Goal: Information Seeking & Learning: Learn about a topic

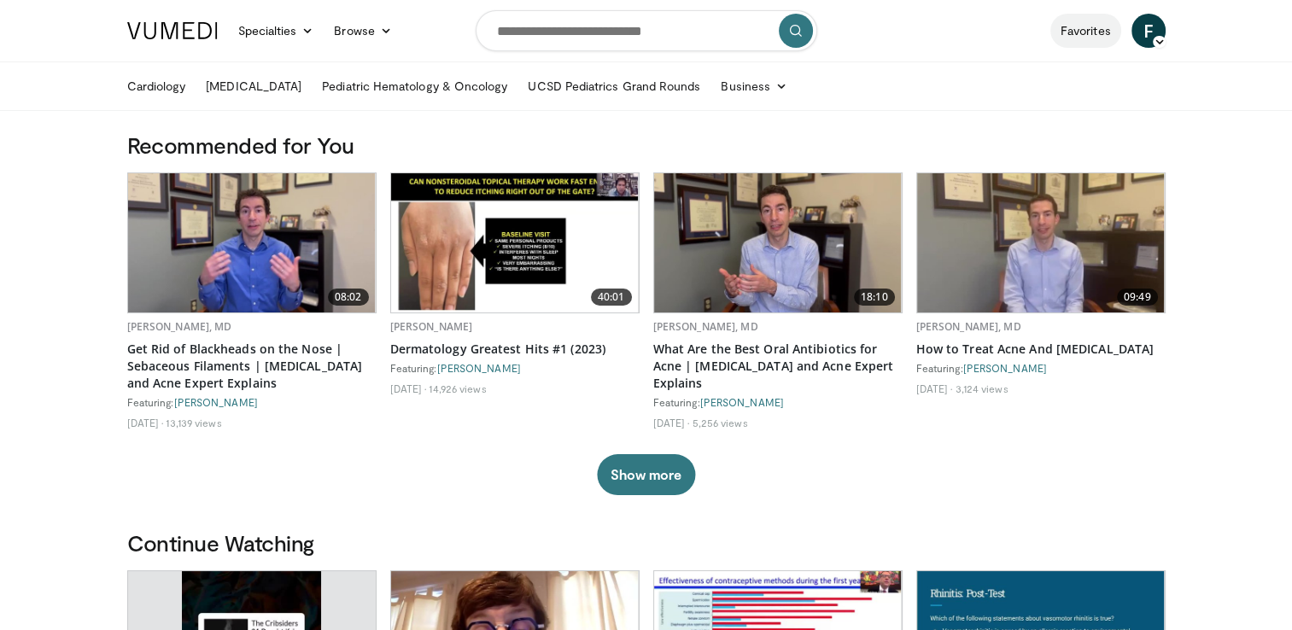
click at [1072, 36] on link "Favorites" at bounding box center [1085, 31] width 71 height 34
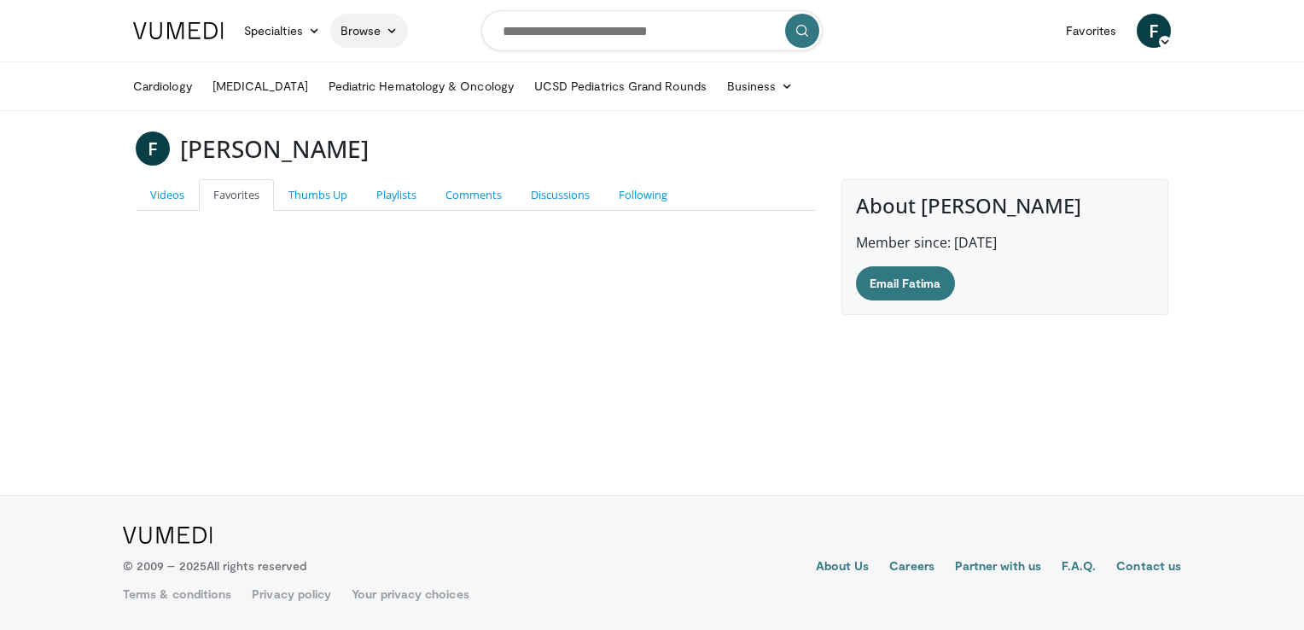
click at [388, 36] on icon at bounding box center [392, 31] width 12 height 12
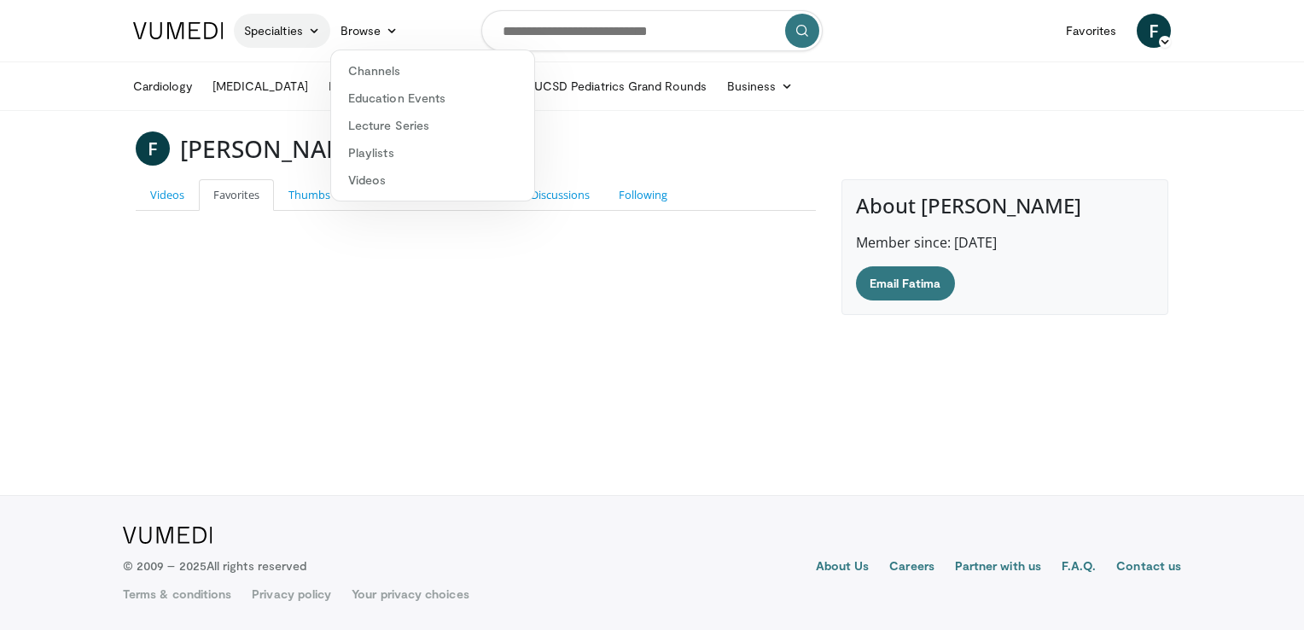
click at [297, 29] on link "Specialties" at bounding box center [282, 31] width 96 height 34
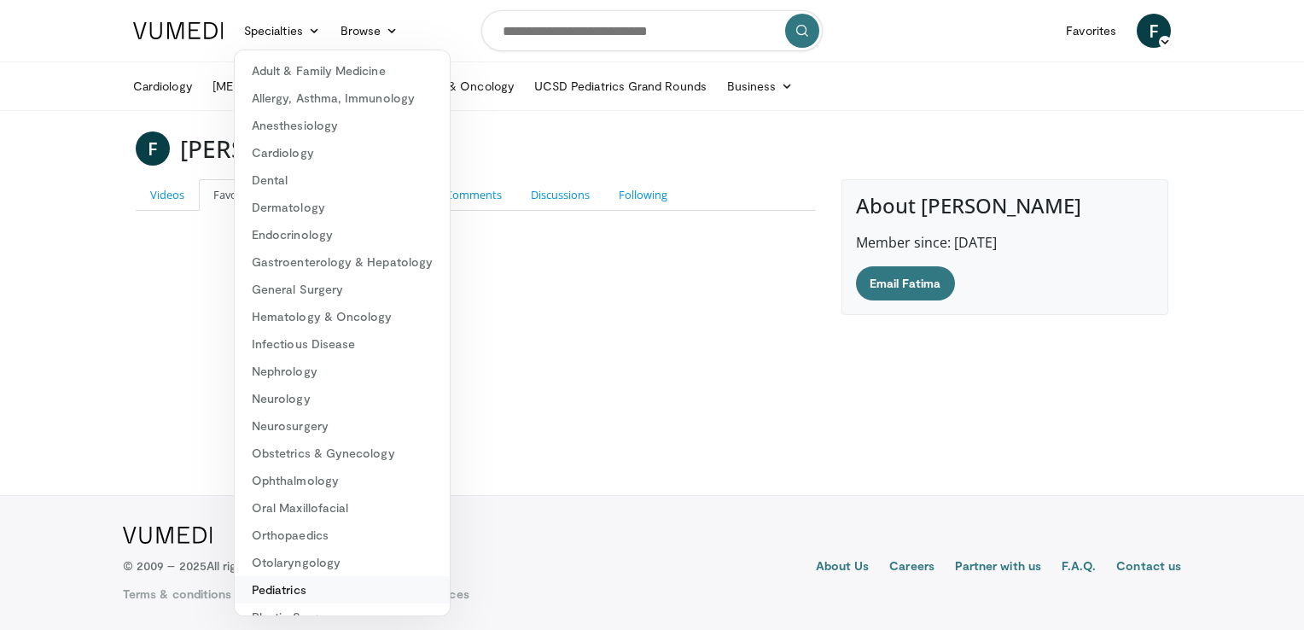
click at [280, 593] on link "Pediatrics" at bounding box center [342, 589] width 215 height 27
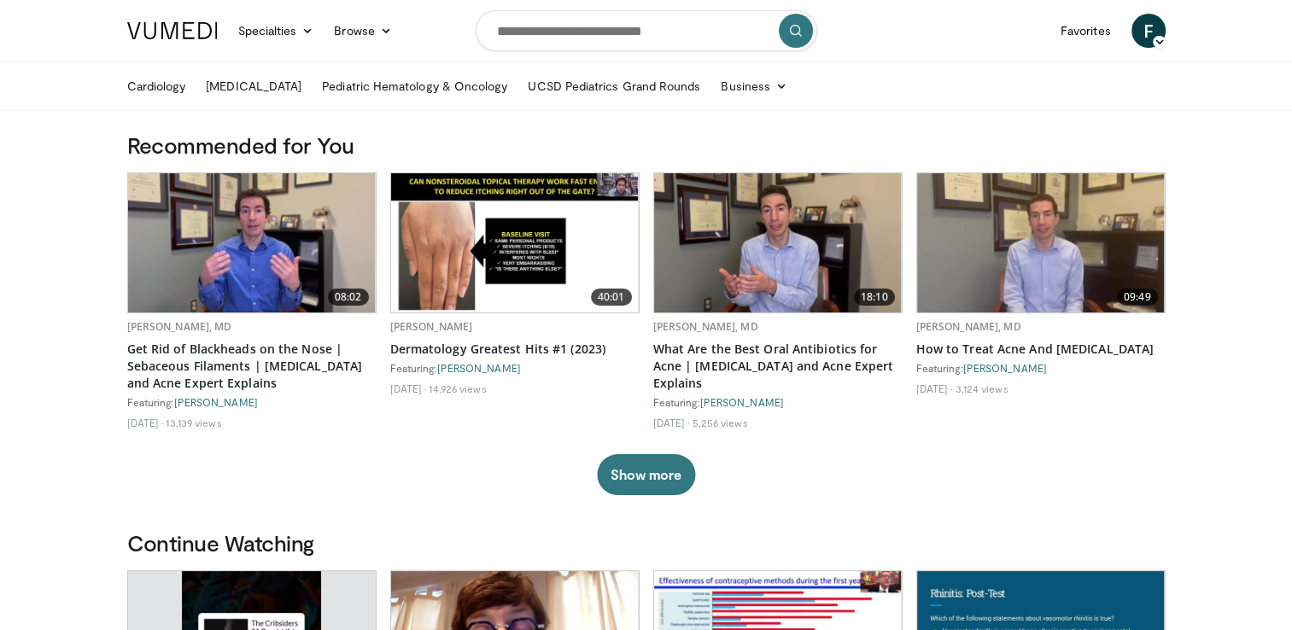
click at [889, 452] on div "08:02 John Barbieri, MD Get Rid of Blackheads on the Nose | Sebaceous Filaments…" at bounding box center [646, 333] width 1038 height 323
click at [658, 475] on button "Show more" at bounding box center [646, 474] width 98 height 41
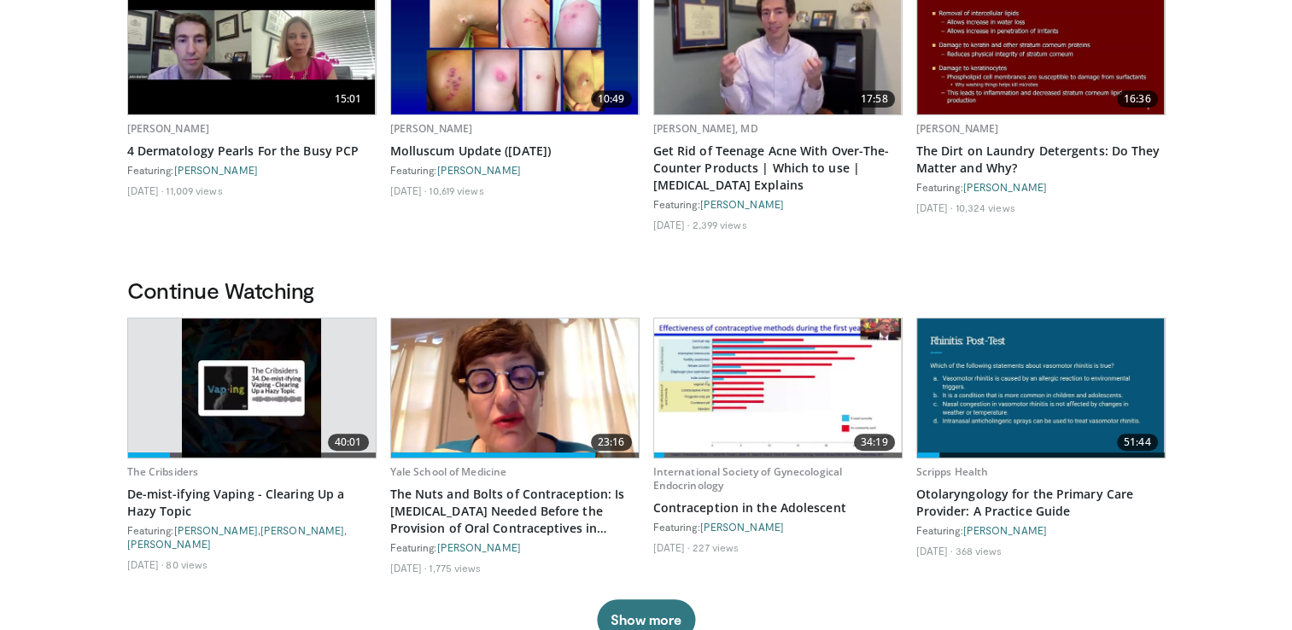
scroll to position [574, 0]
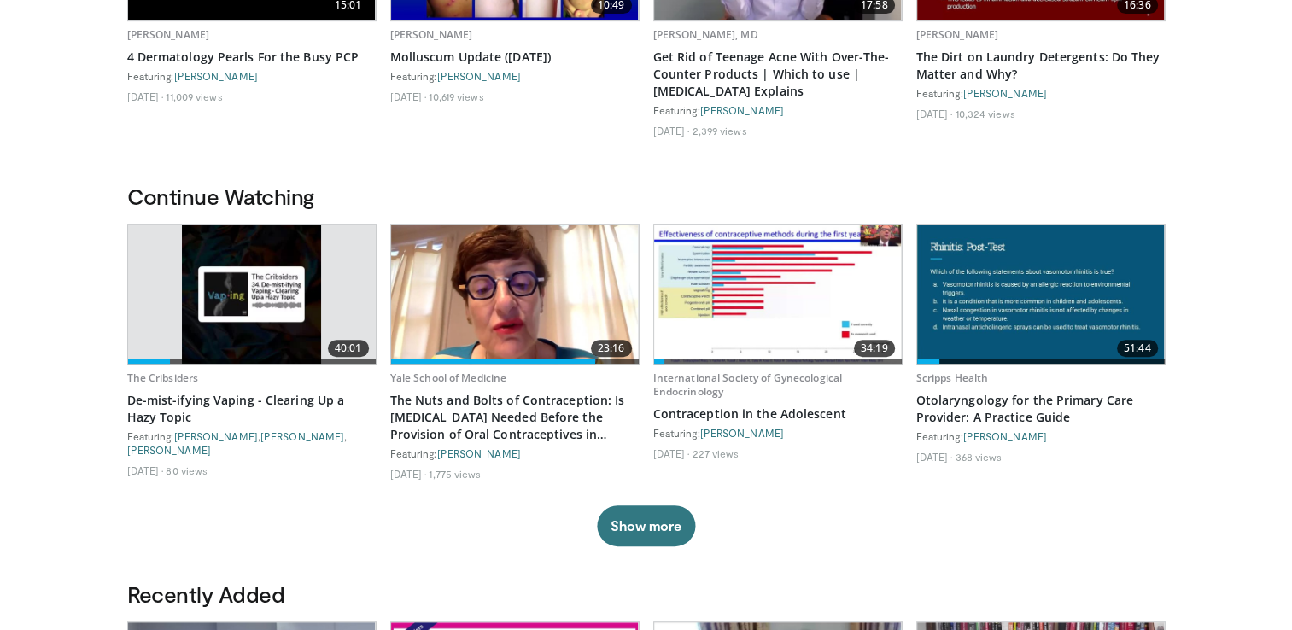
click at [994, 290] on img at bounding box center [1041, 294] width 248 height 139
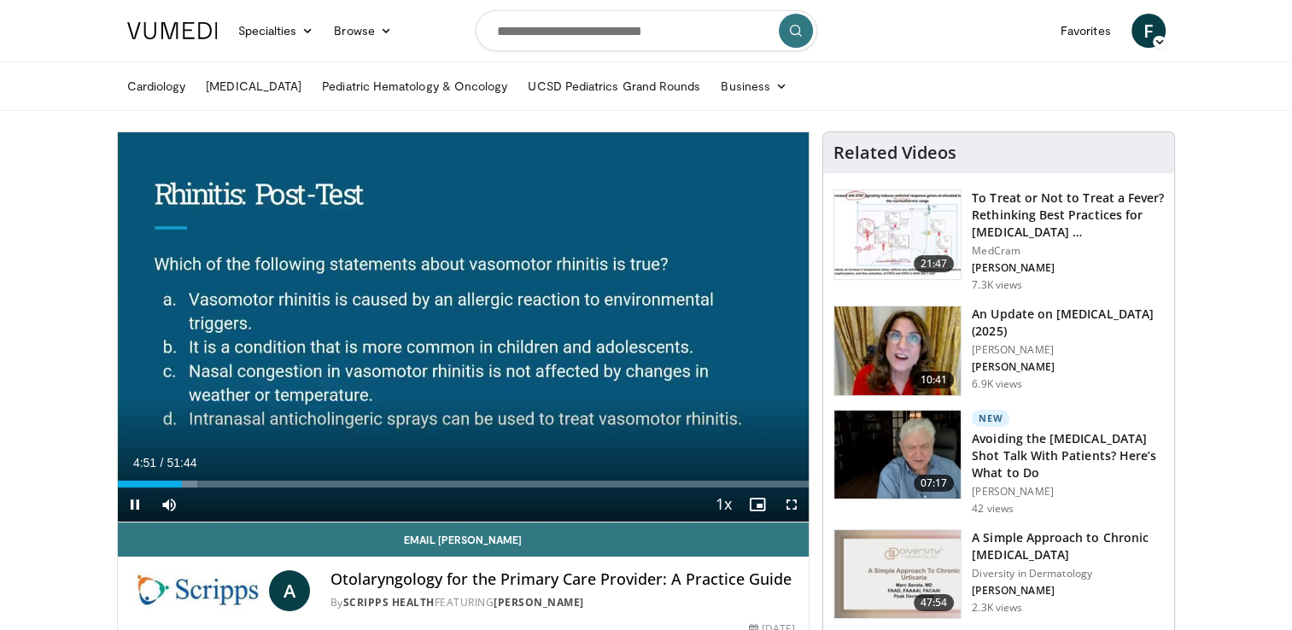
click at [286, 460] on div "Current Time 4:51 / Duration 51:44" at bounding box center [464, 462] width 692 height 15
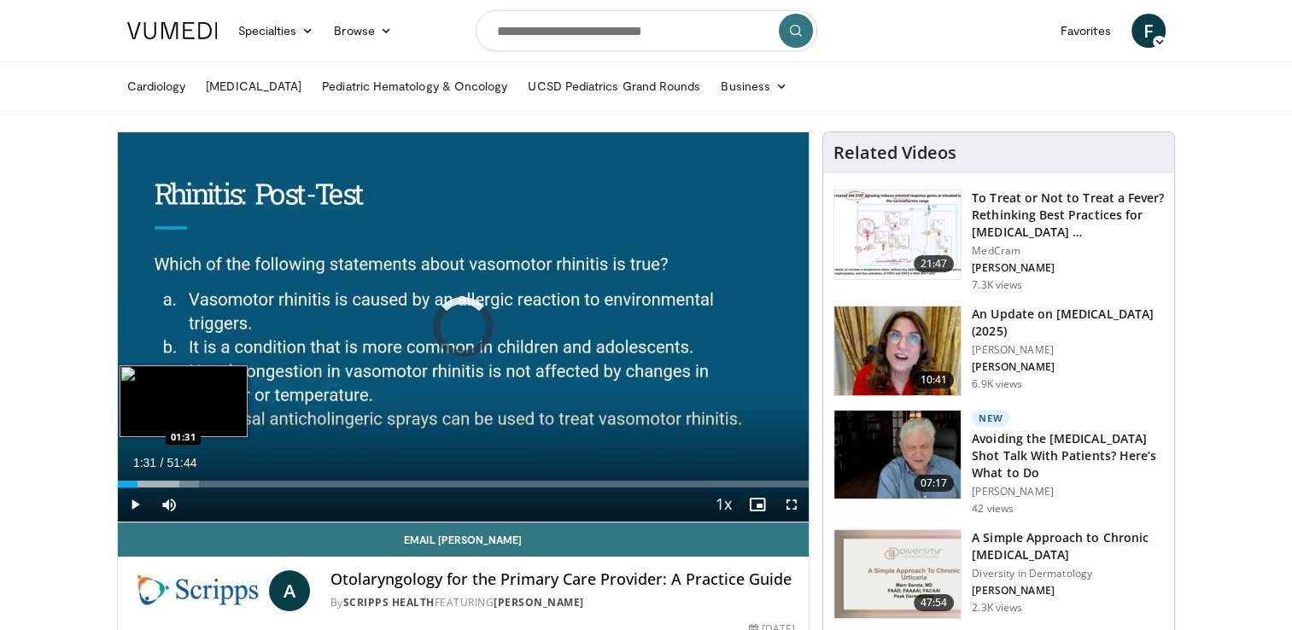
click at [137, 476] on div "Loaded : 11.82% 05:04 01:31" at bounding box center [464, 479] width 692 height 16
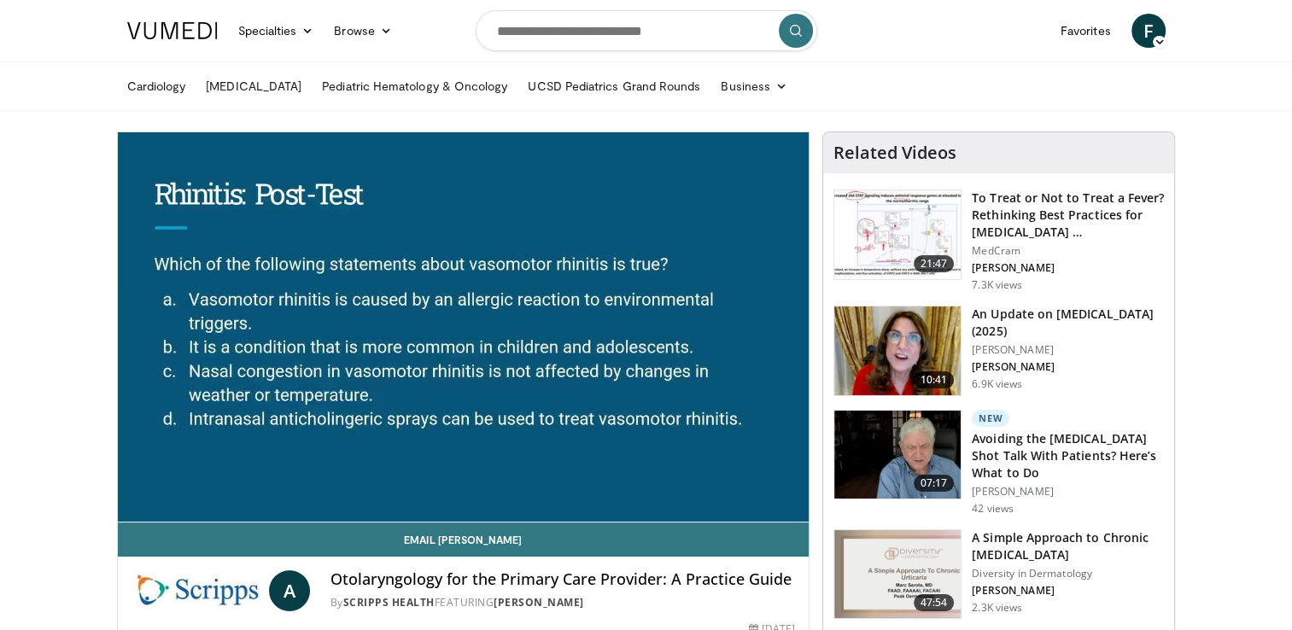
click at [878, 80] on ul "Cardiology Musculoskeletal Pediatric Hematology & Oncology UCSD Pediatrics Gran…" at bounding box center [646, 86] width 1059 height 48
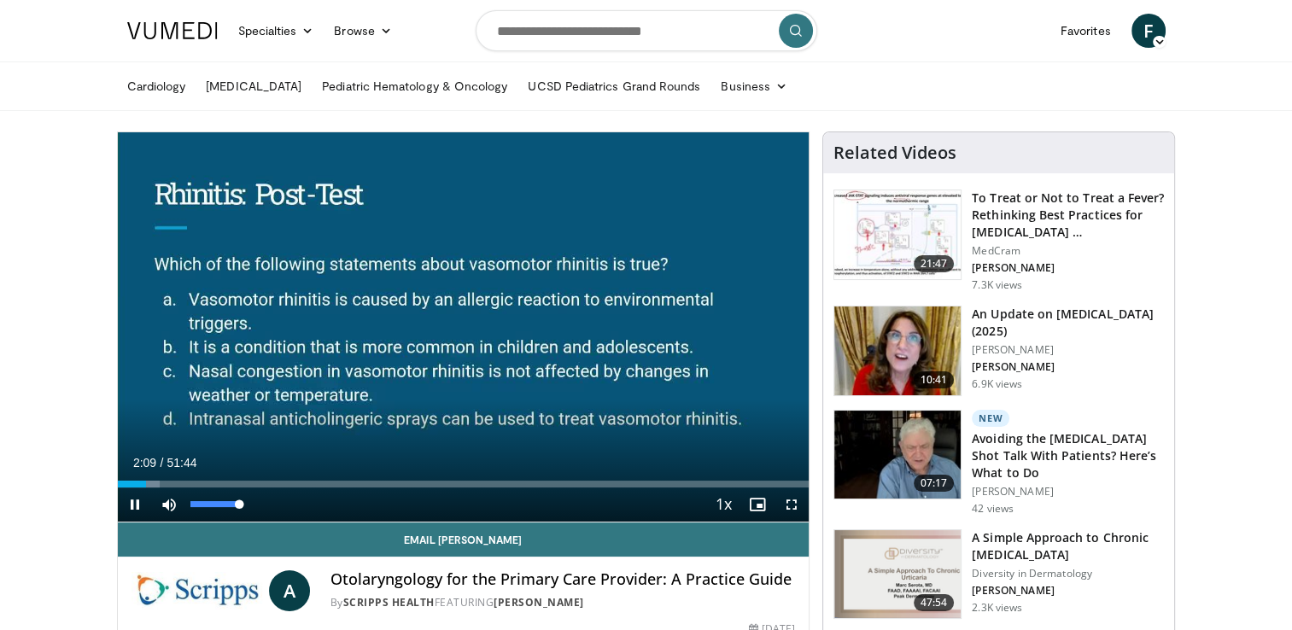
click at [245, 505] on div "Mute 100%" at bounding box center [212, 504] width 120 height 34
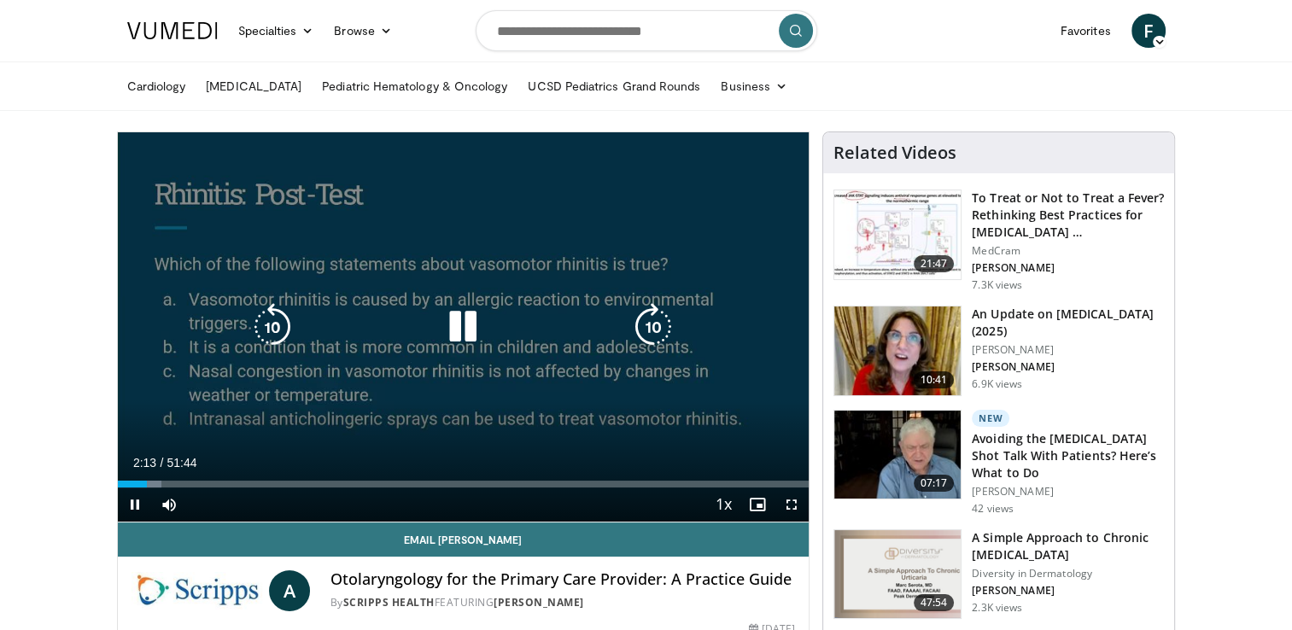
drag, startPoint x: 171, startPoint y: 509, endPoint x: 582, endPoint y: 418, distance: 421.3
click at [582, 418] on div "10 seconds Tap to unmute" at bounding box center [464, 326] width 692 height 389
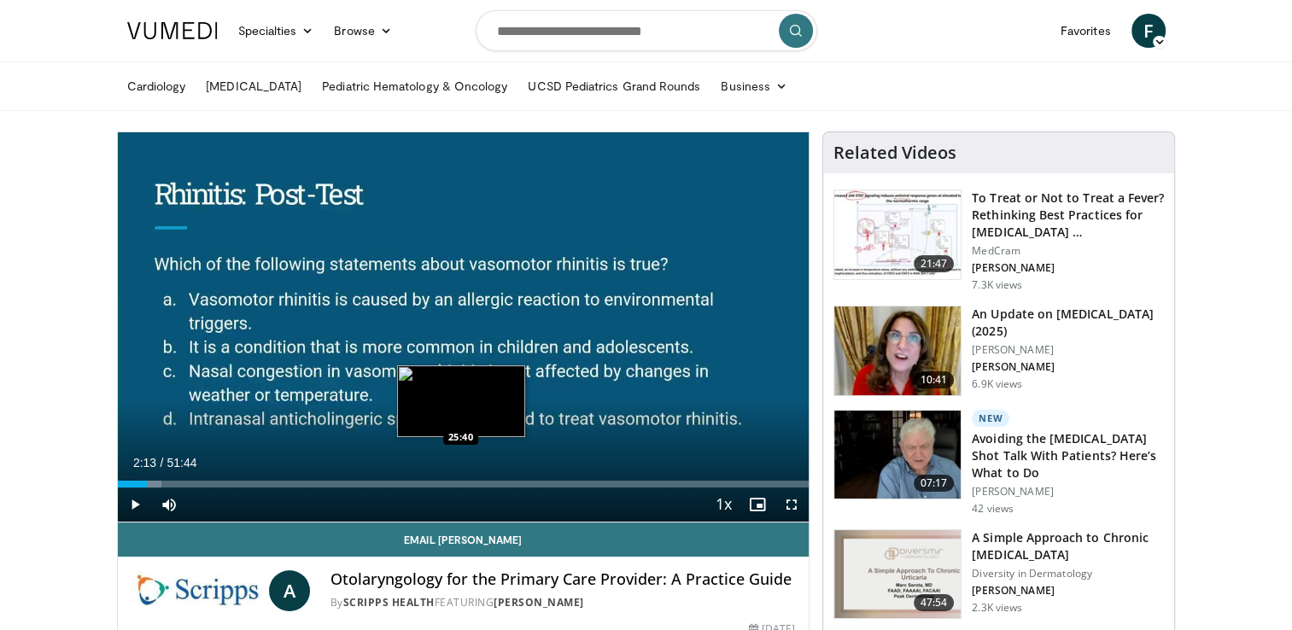
click at [365, 486] on div "Loaded : 6.39% 02:13 25:40" at bounding box center [464, 484] width 692 height 7
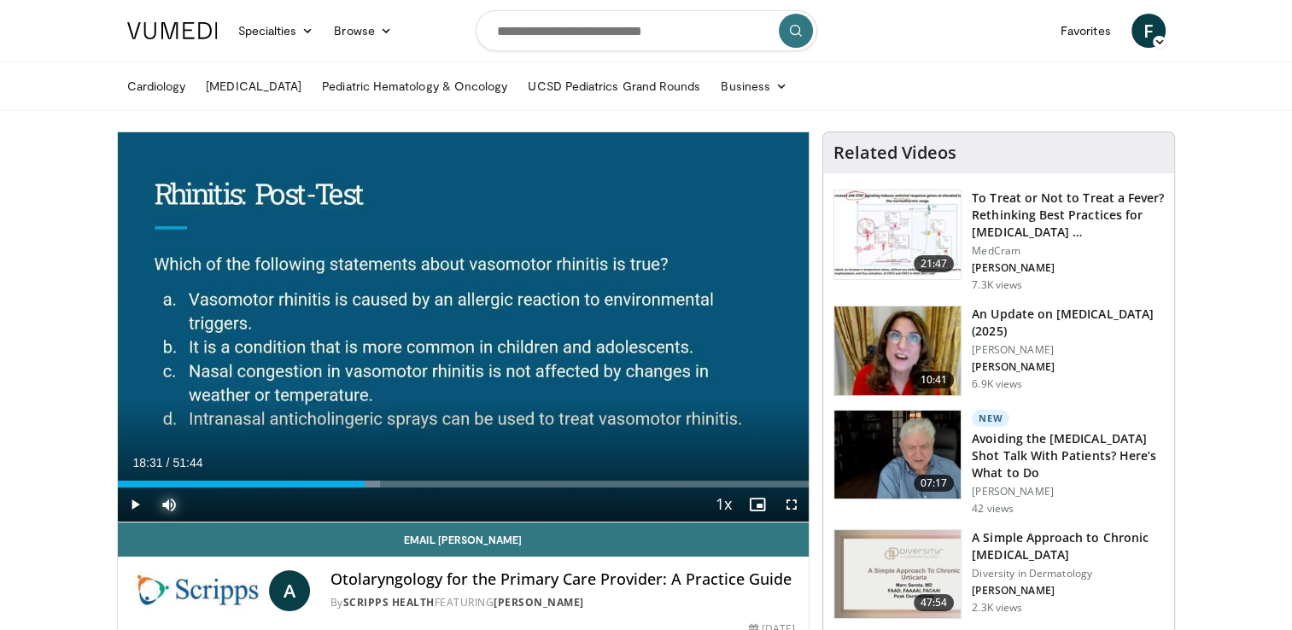
drag, startPoint x: 178, startPoint y: 482, endPoint x: 166, endPoint y: 507, distance: 27.1
click at [166, 507] on span "Video Player" at bounding box center [169, 504] width 34 height 34
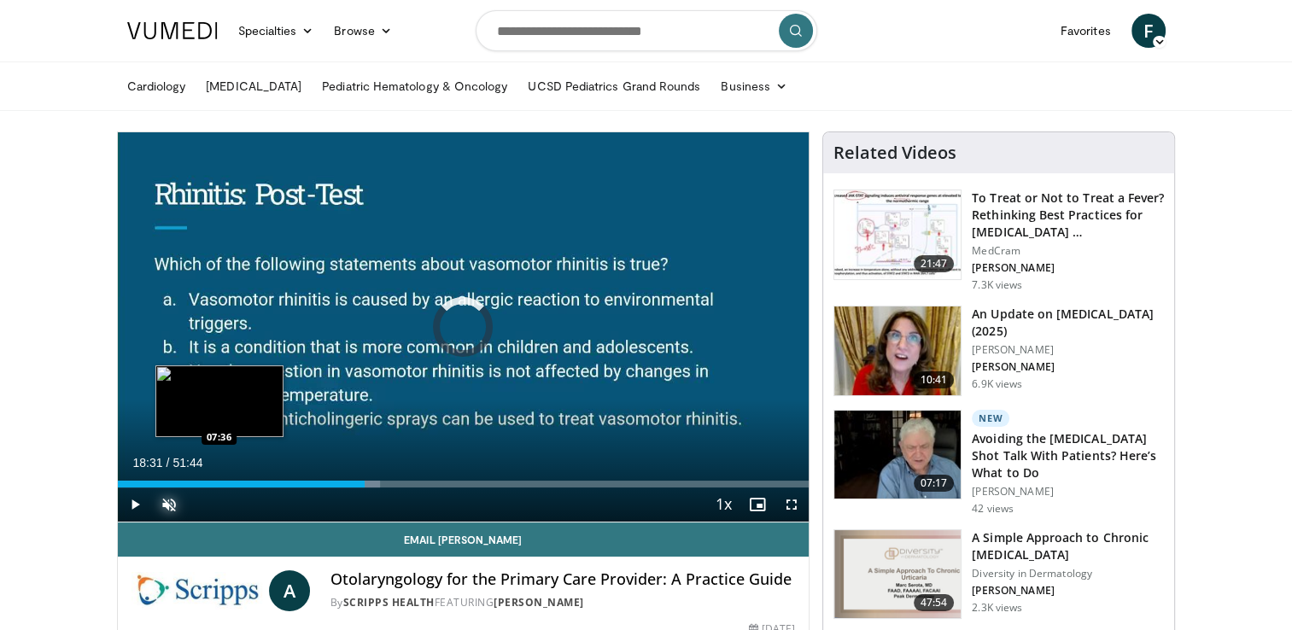
click at [219, 481] on div "18:31" at bounding box center [242, 484] width 248 height 7
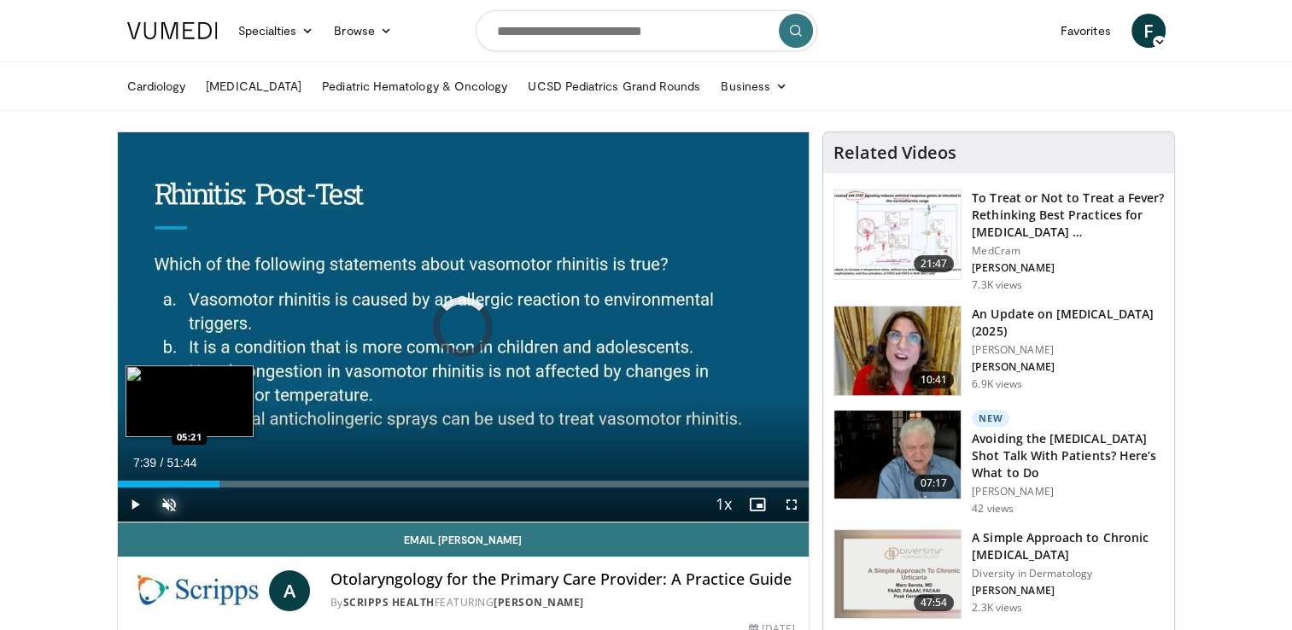
click at [189, 481] on div "07:39" at bounding box center [169, 484] width 102 height 7
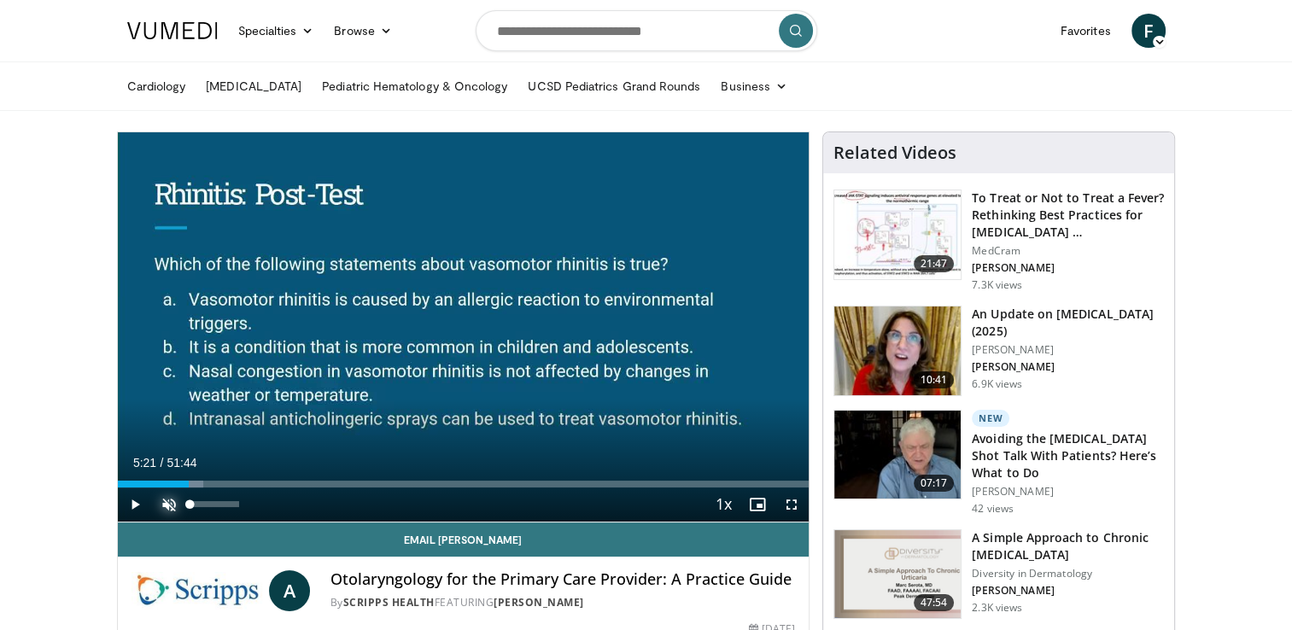
click at [167, 507] on span "Video Player" at bounding box center [169, 504] width 34 height 34
drag, startPoint x: 239, startPoint y: 506, endPoint x: 266, endPoint y: 507, distance: 27.3
click at [266, 507] on div "Mute 100%" at bounding box center [212, 504] width 120 height 34
click at [130, 497] on span "Video Player" at bounding box center [135, 504] width 34 height 34
drag, startPoint x: 242, startPoint y: 501, endPoint x: 251, endPoint y: 504, distance: 9.7
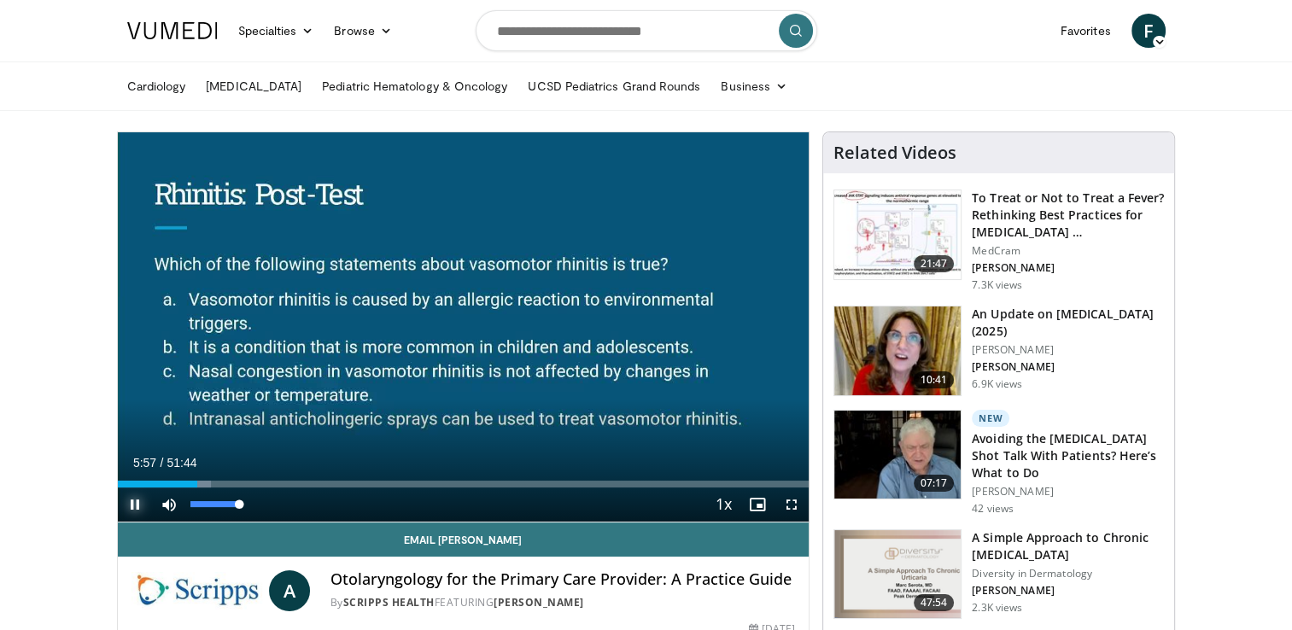
click at [251, 504] on div "Mute 100%" at bounding box center [212, 504] width 120 height 34
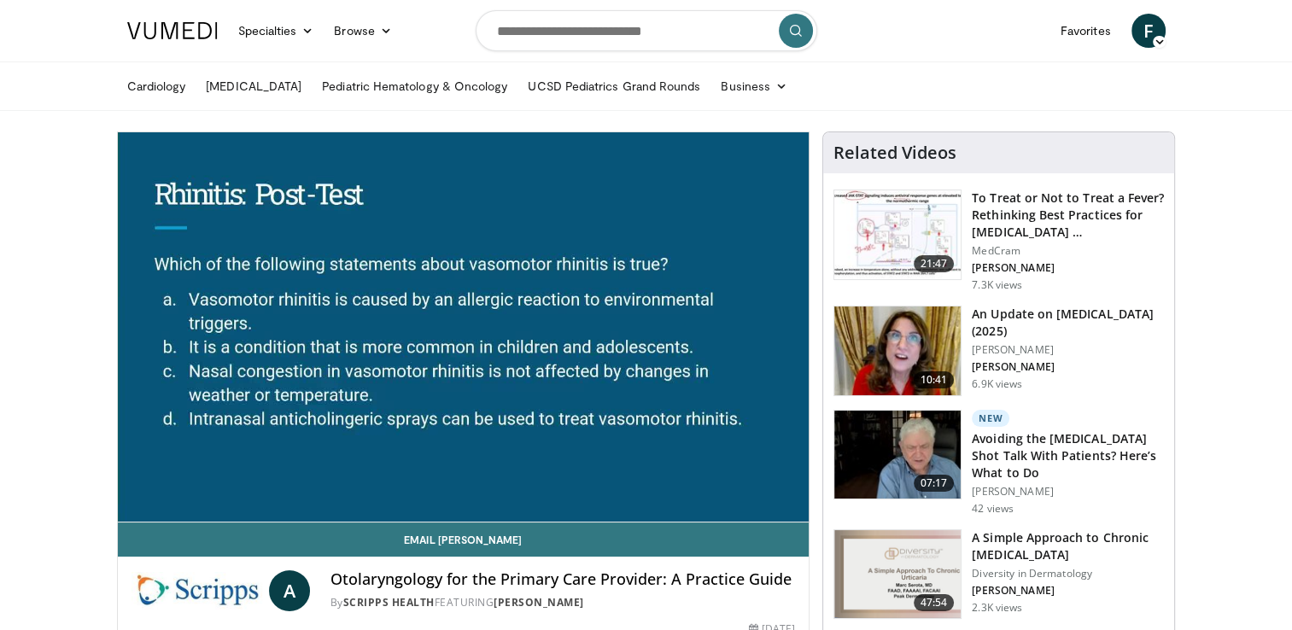
click at [909, 363] on img at bounding box center [897, 350] width 126 height 89
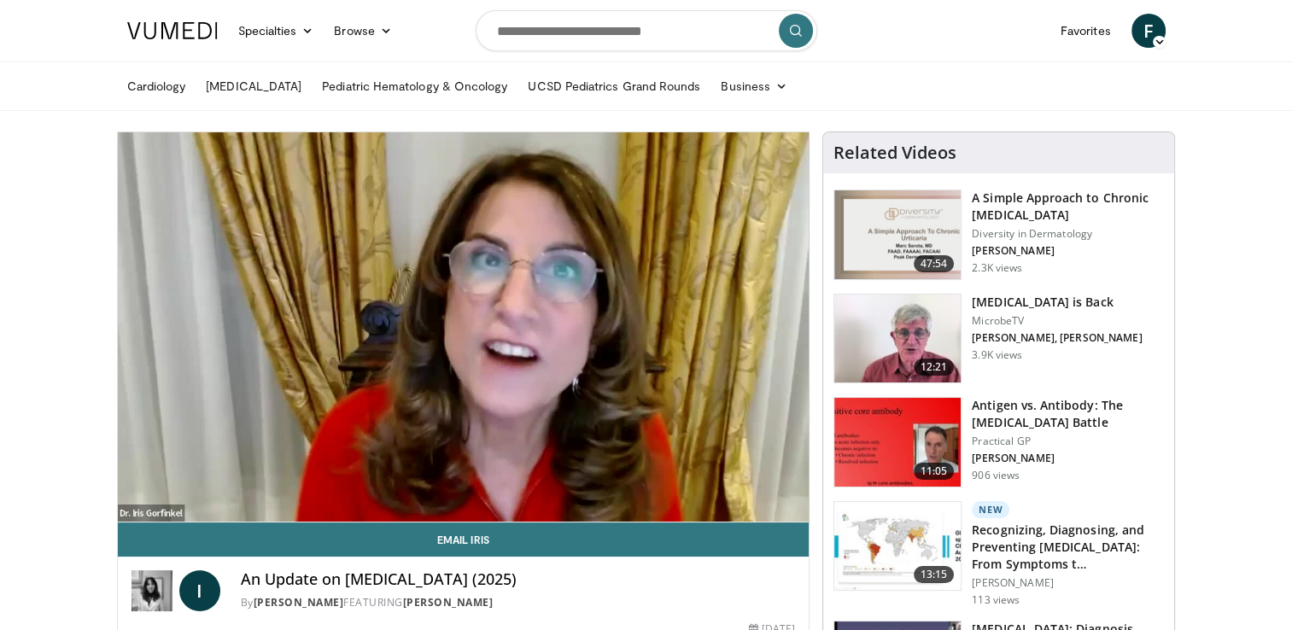
click at [1026, 298] on h3 "[MEDICAL_DATA] is Back" at bounding box center [1057, 302] width 170 height 17
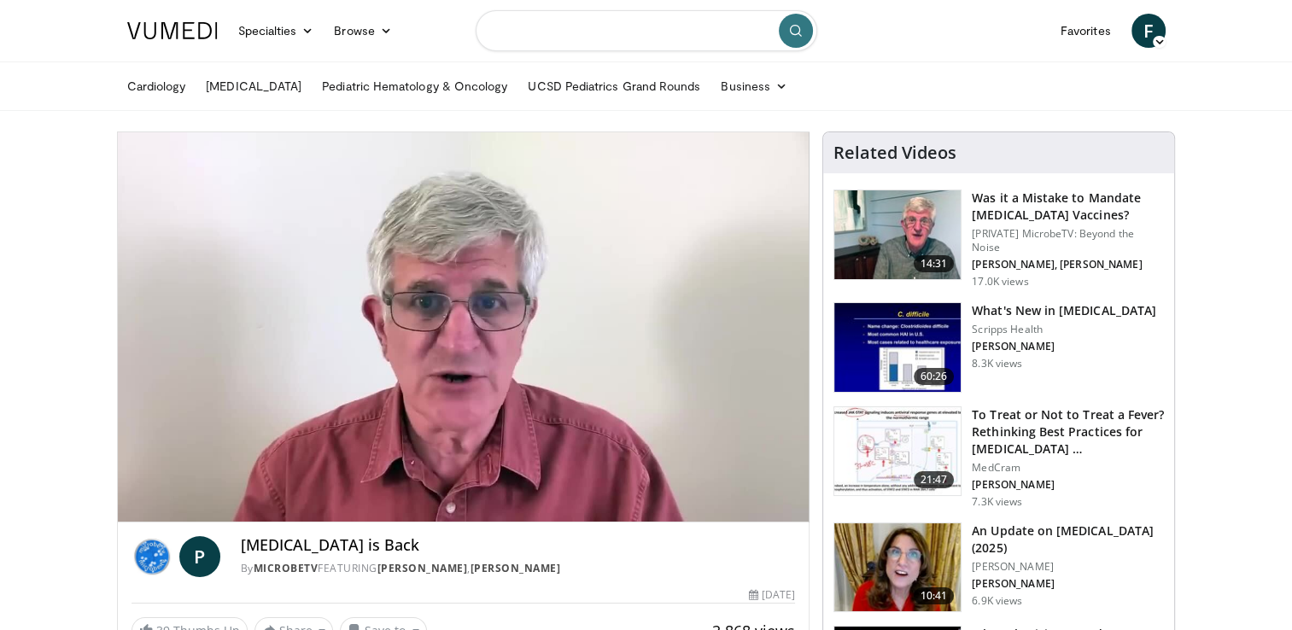
click at [604, 50] on input "Search topics, interventions" at bounding box center [646, 30] width 341 height 41
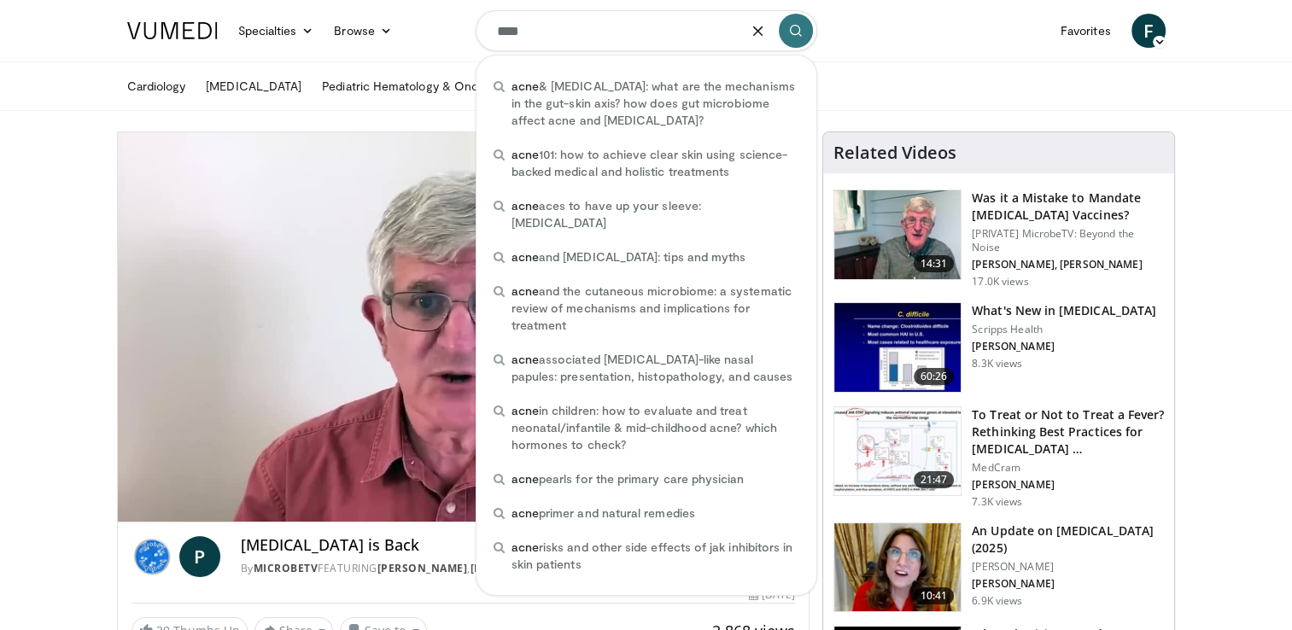
type input "****"
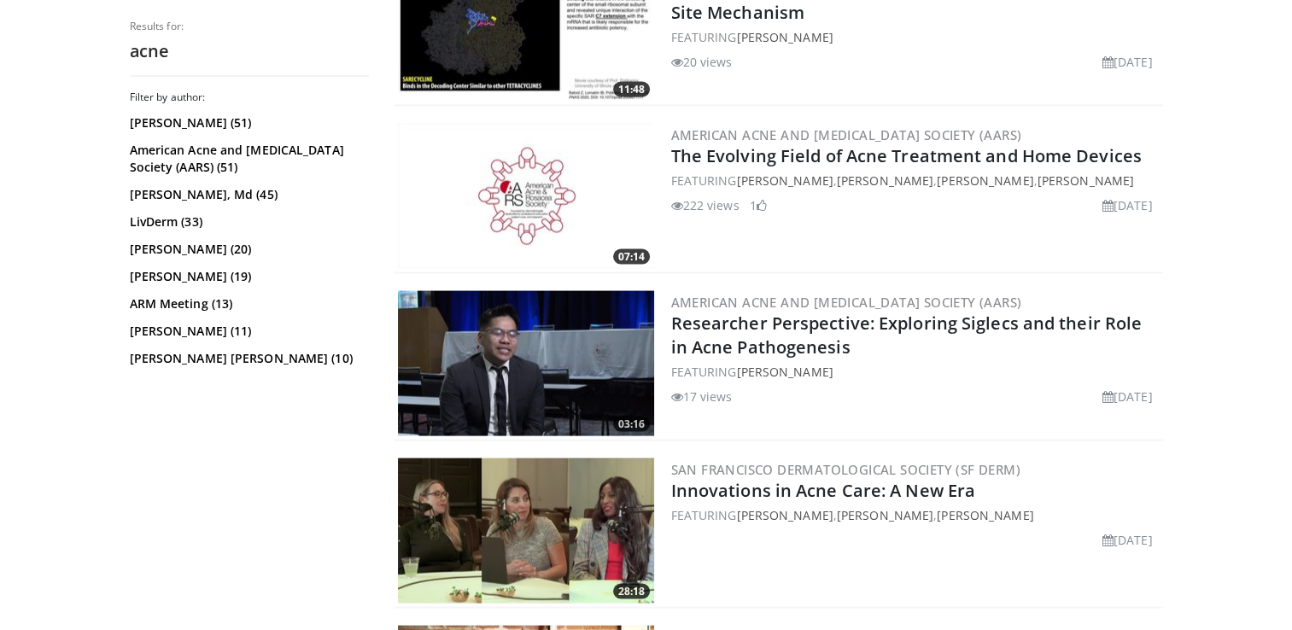
scroll to position [3411, 0]
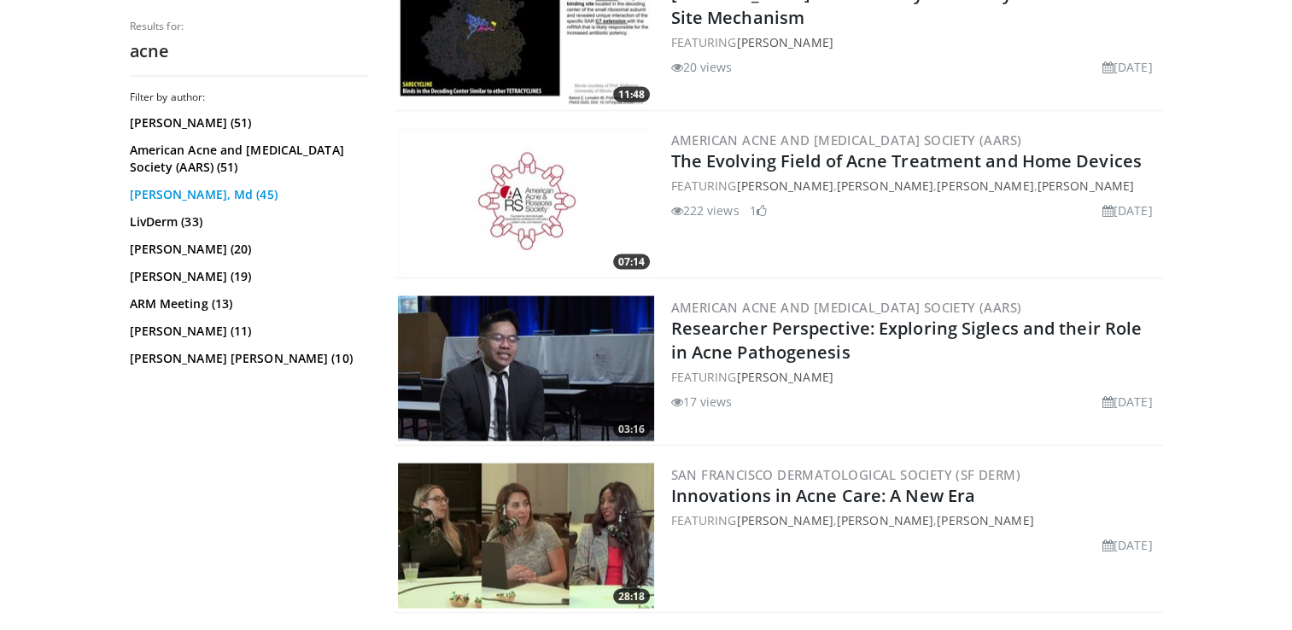
click at [163, 195] on link "John Barbieri, Md (45)" at bounding box center [247, 194] width 235 height 17
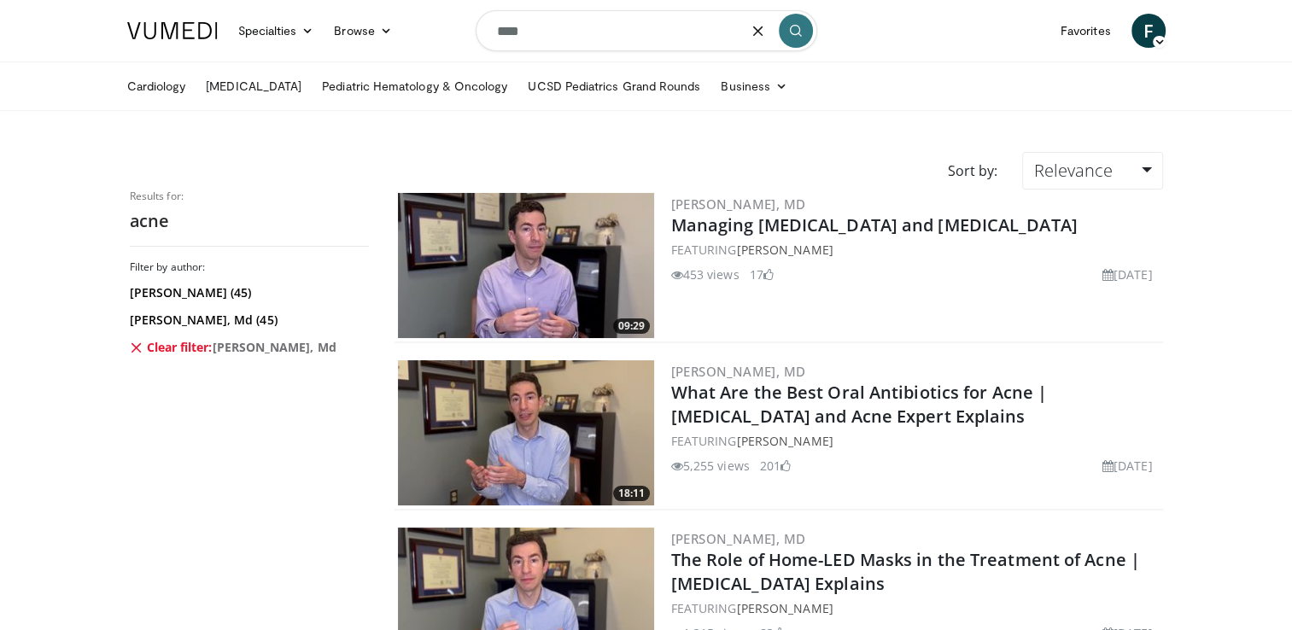
click at [551, 32] on input "****" at bounding box center [646, 30] width 341 height 41
type input "**********"
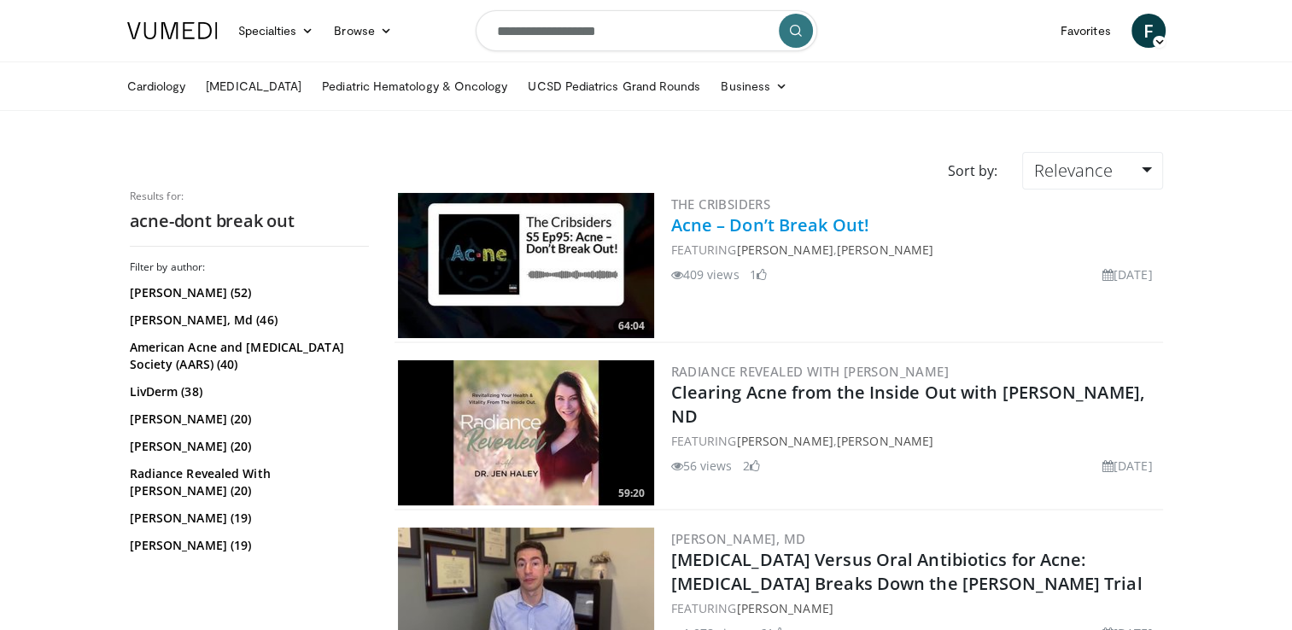
click at [864, 222] on link "Acne – Don’t Break Out!" at bounding box center [770, 224] width 198 height 23
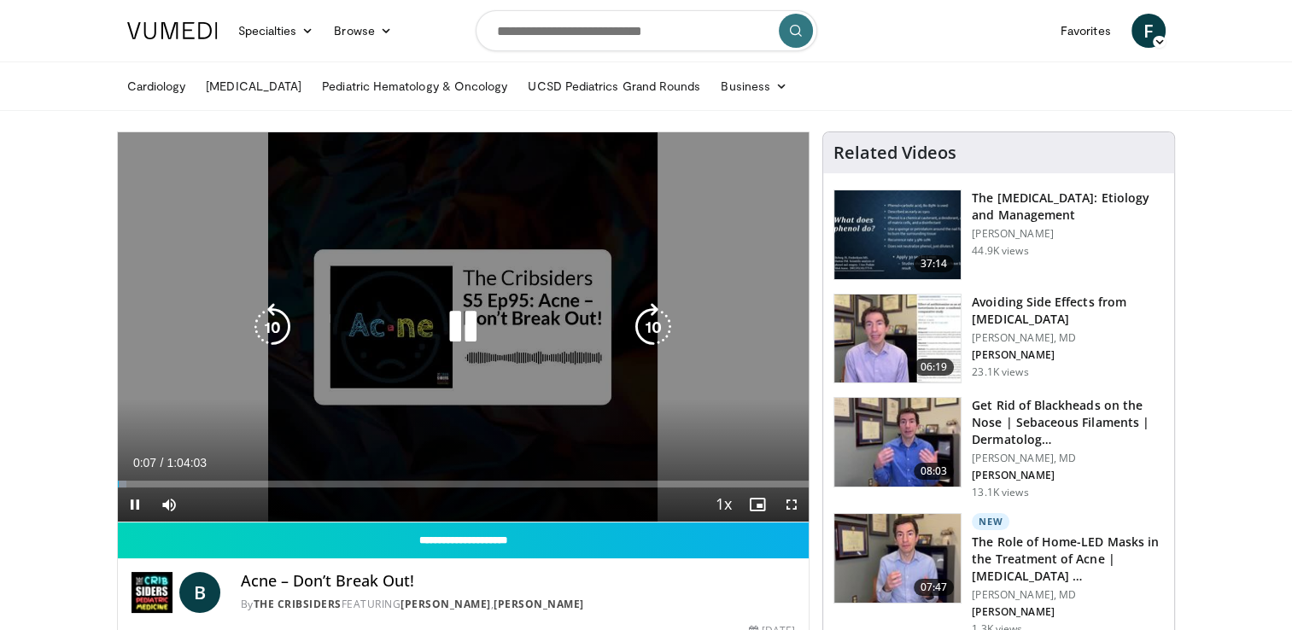
click at [651, 330] on icon "Video Player" at bounding box center [653, 327] width 48 height 48
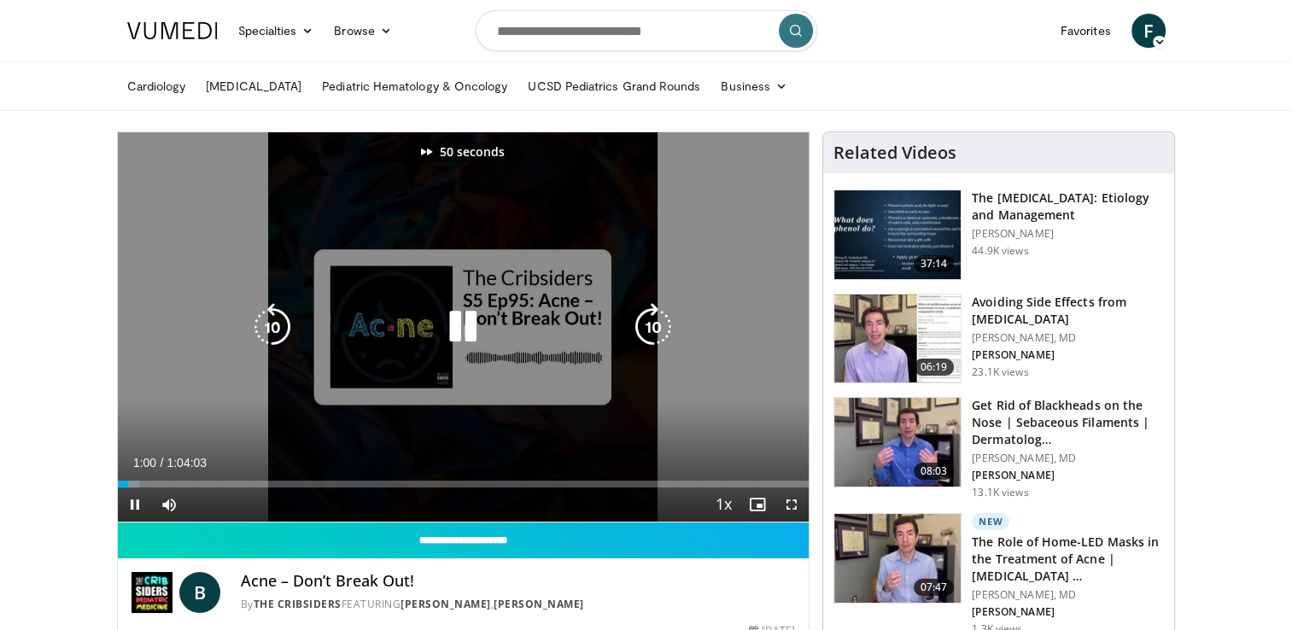
click at [651, 330] on icon "Video Player" at bounding box center [653, 327] width 48 height 48
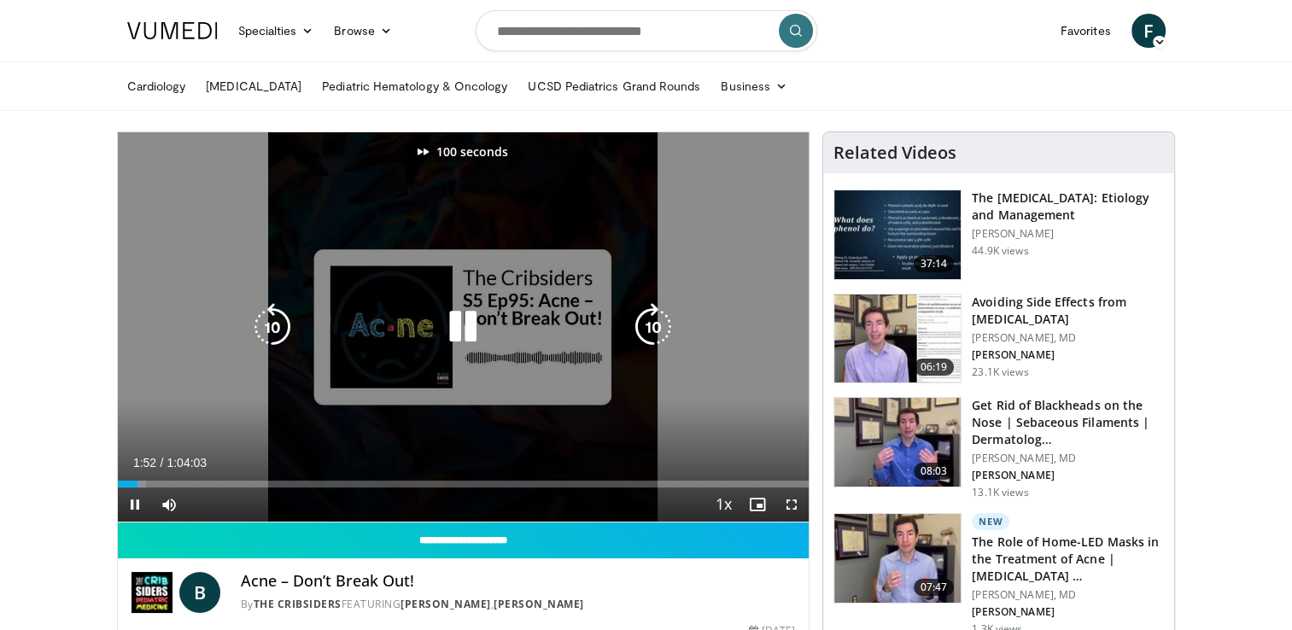
click at [651, 330] on icon "Video Player" at bounding box center [653, 327] width 48 height 48
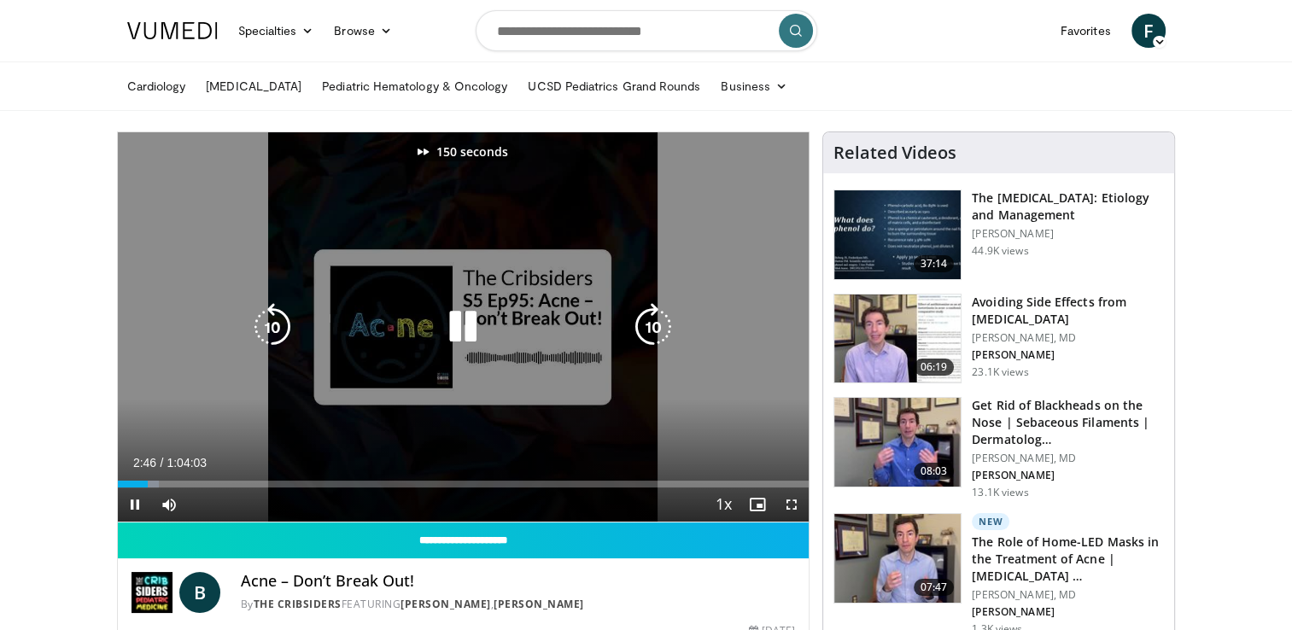
click at [651, 330] on icon "Video Player" at bounding box center [653, 327] width 48 height 48
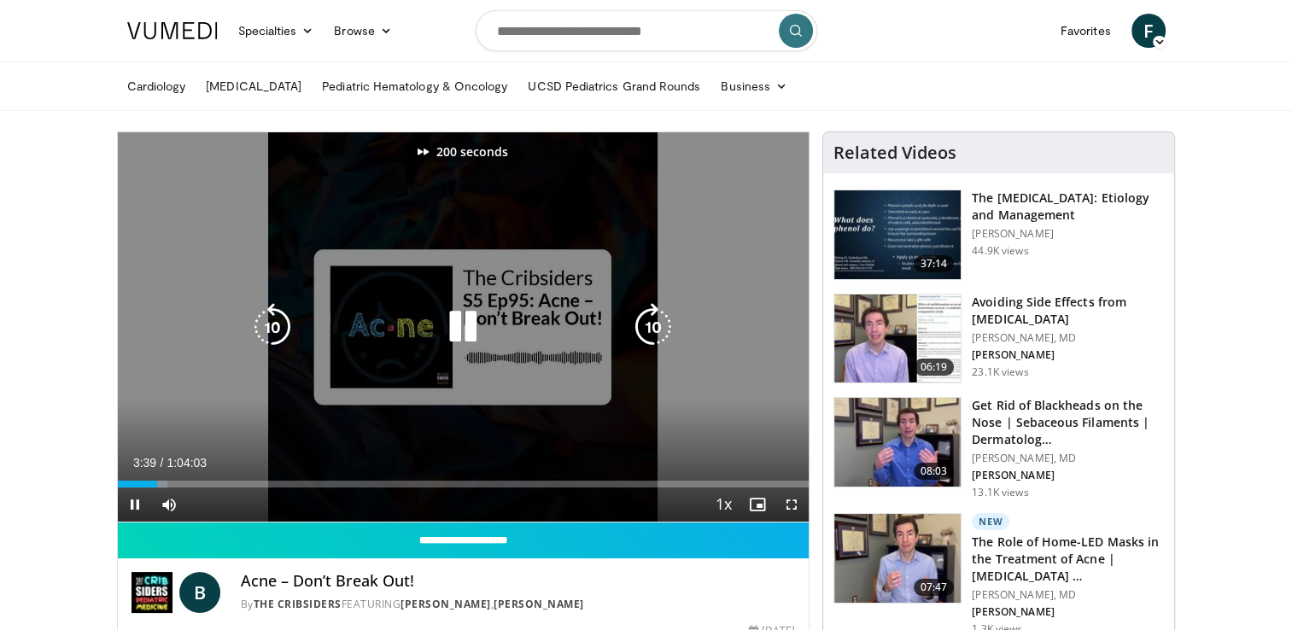
click at [651, 330] on icon "Video Player" at bounding box center [653, 327] width 48 height 48
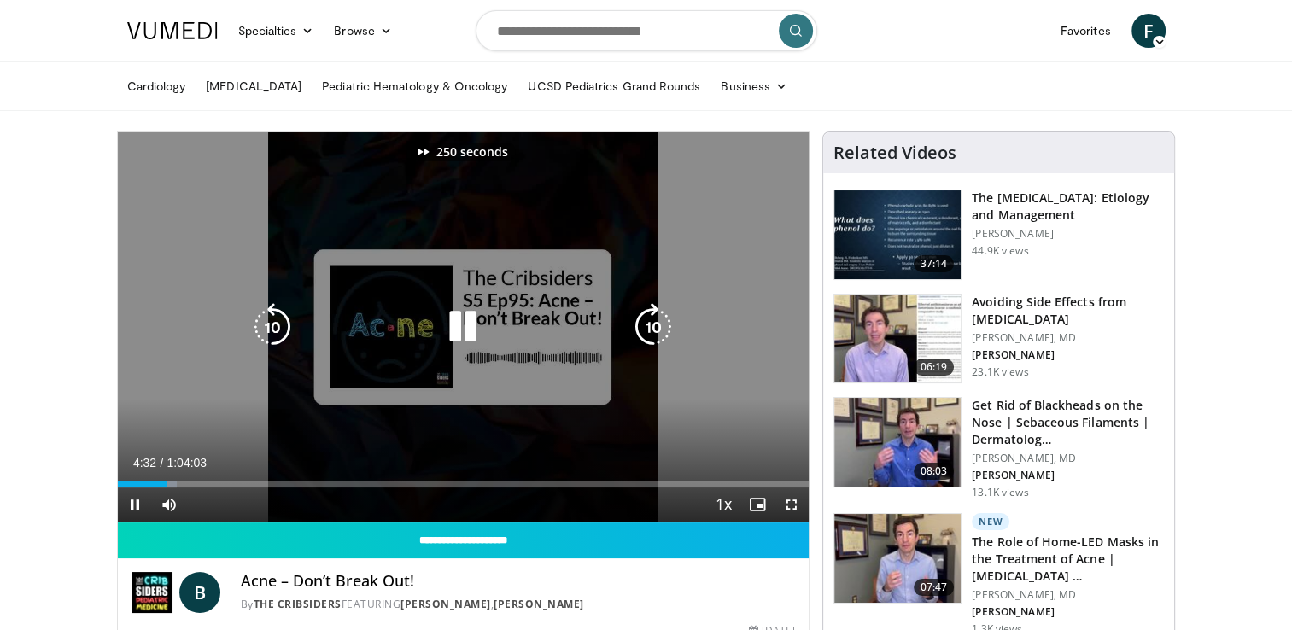
click at [651, 330] on icon "Video Player" at bounding box center [653, 327] width 48 height 48
click at [264, 315] on icon "Video Player" at bounding box center [272, 327] width 48 height 48
click at [645, 323] on icon "Video Player" at bounding box center [653, 327] width 48 height 48
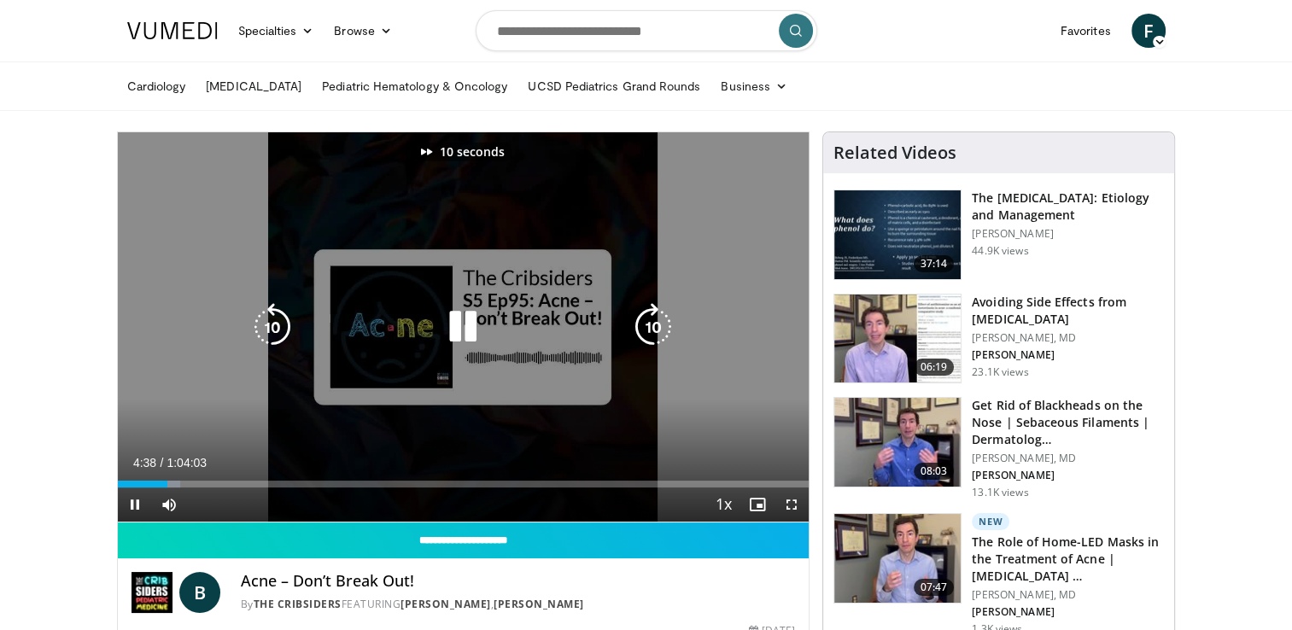
click at [645, 323] on icon "Video Player" at bounding box center [653, 327] width 48 height 48
click at [655, 316] on icon "Video Player" at bounding box center [653, 327] width 48 height 48
click at [649, 315] on icon "Video Player" at bounding box center [653, 327] width 48 height 48
click at [651, 325] on icon "Video Player" at bounding box center [653, 327] width 48 height 48
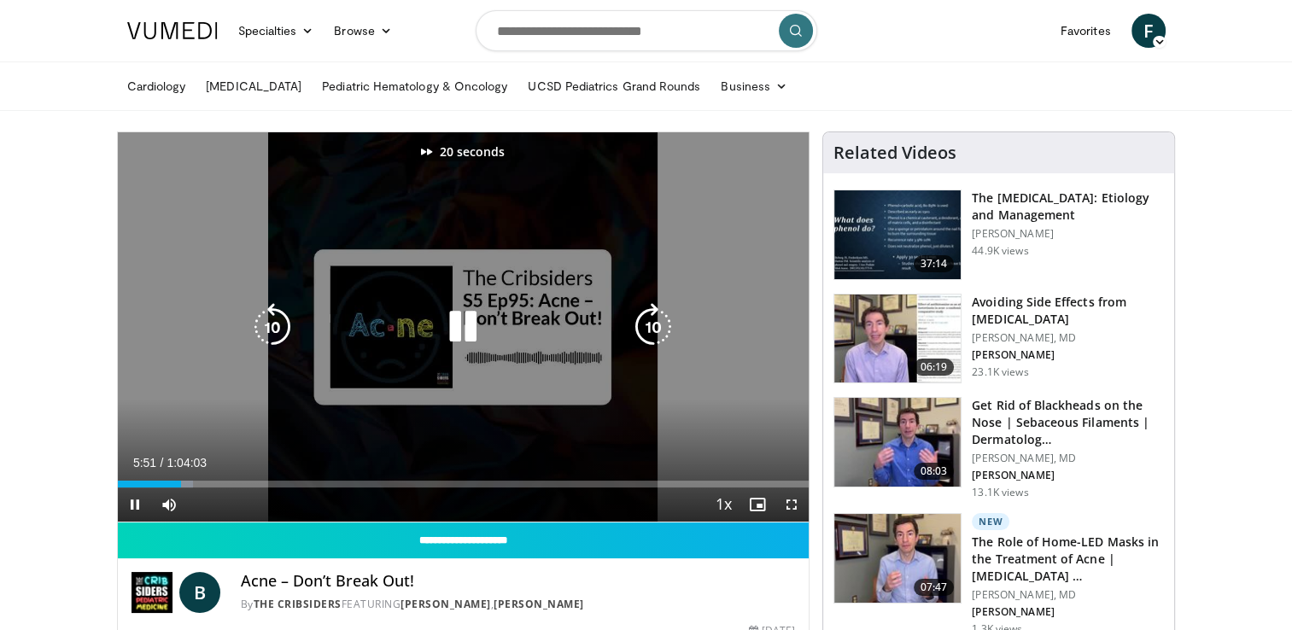
click at [651, 325] on icon "Video Player" at bounding box center [653, 327] width 48 height 48
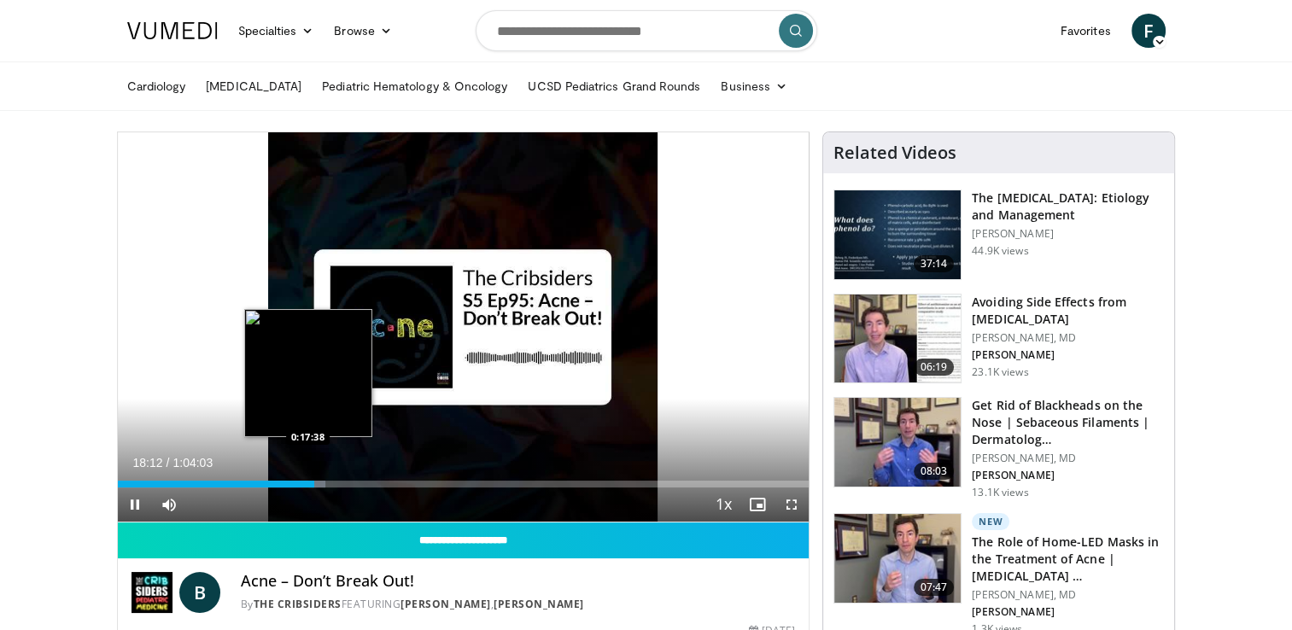
click at [307, 482] on div "0:18:12" at bounding box center [216, 484] width 196 height 7
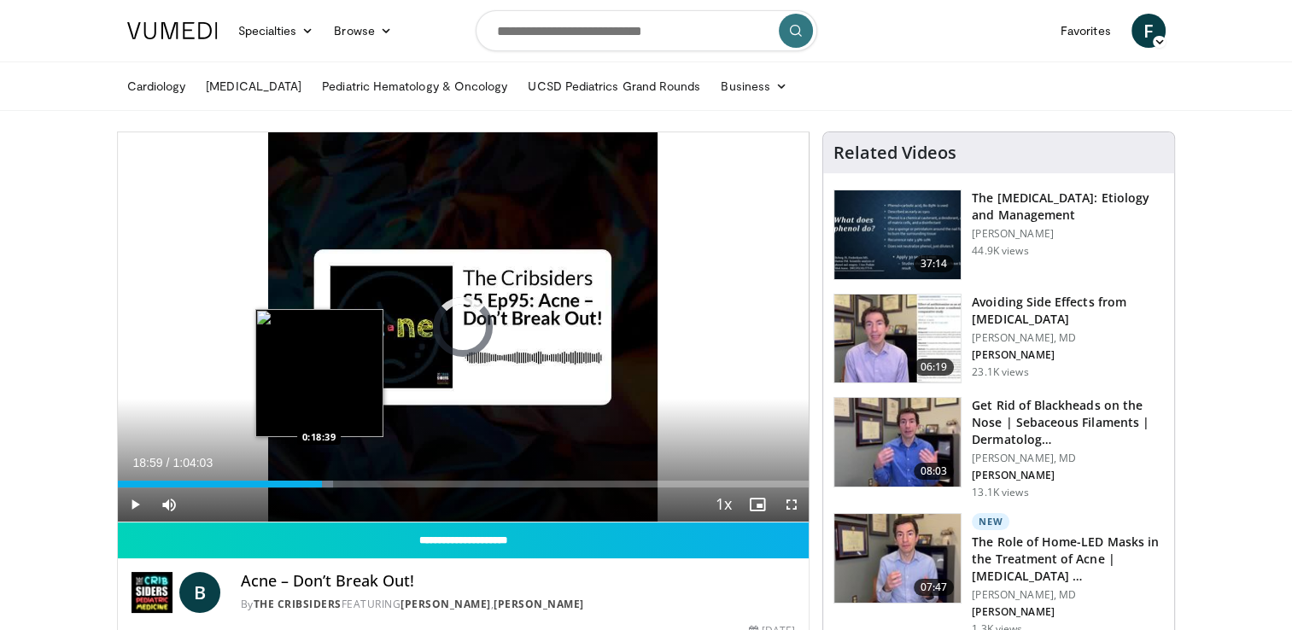
click at [318, 481] on div "Loaded : 31.22% 0:18:59 0:18:39" at bounding box center [464, 484] width 692 height 7
click at [315, 483] on div "0:18:42" at bounding box center [218, 484] width 201 height 7
click at [310, 483] on div "Loaded : 30.39% 0:18:24 0:17:52" at bounding box center [464, 484] width 692 height 7
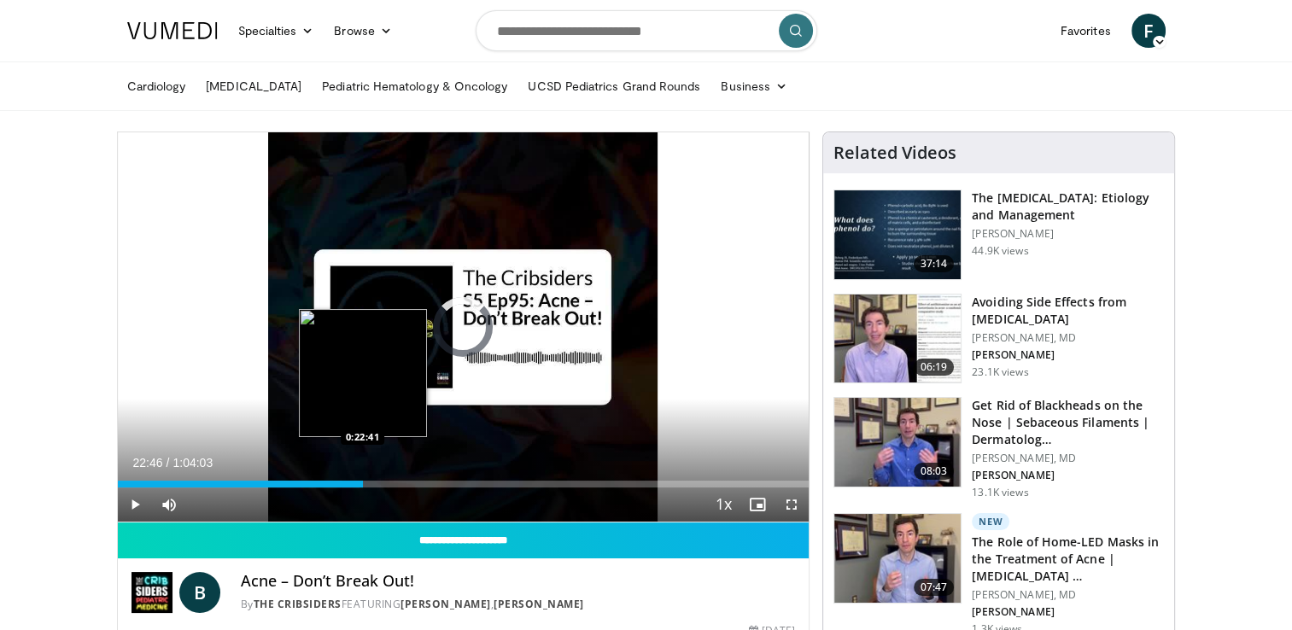
click at [362, 487] on div "Loaded : 35.07% 0:22:46 0:22:41" at bounding box center [464, 484] width 692 height 7
click at [358, 487] on div "Loaded : 37.21% 0:22:18 0:22:18" at bounding box center [464, 484] width 692 height 7
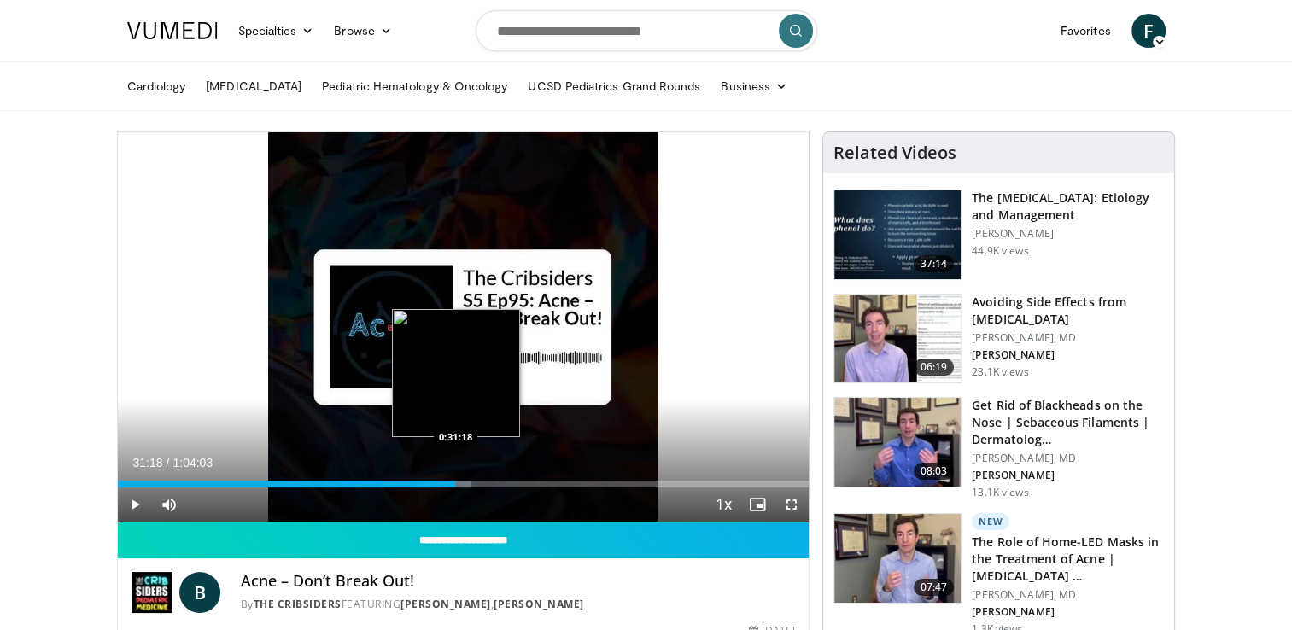
click at [455, 484] on div "Loaded : 51.18% 0:31:18 0:31:18" at bounding box center [464, 484] width 692 height 7
click at [448, 483] on div "Loaded : 51.18% 0:30:41 0:30:41" at bounding box center [464, 484] width 692 height 7
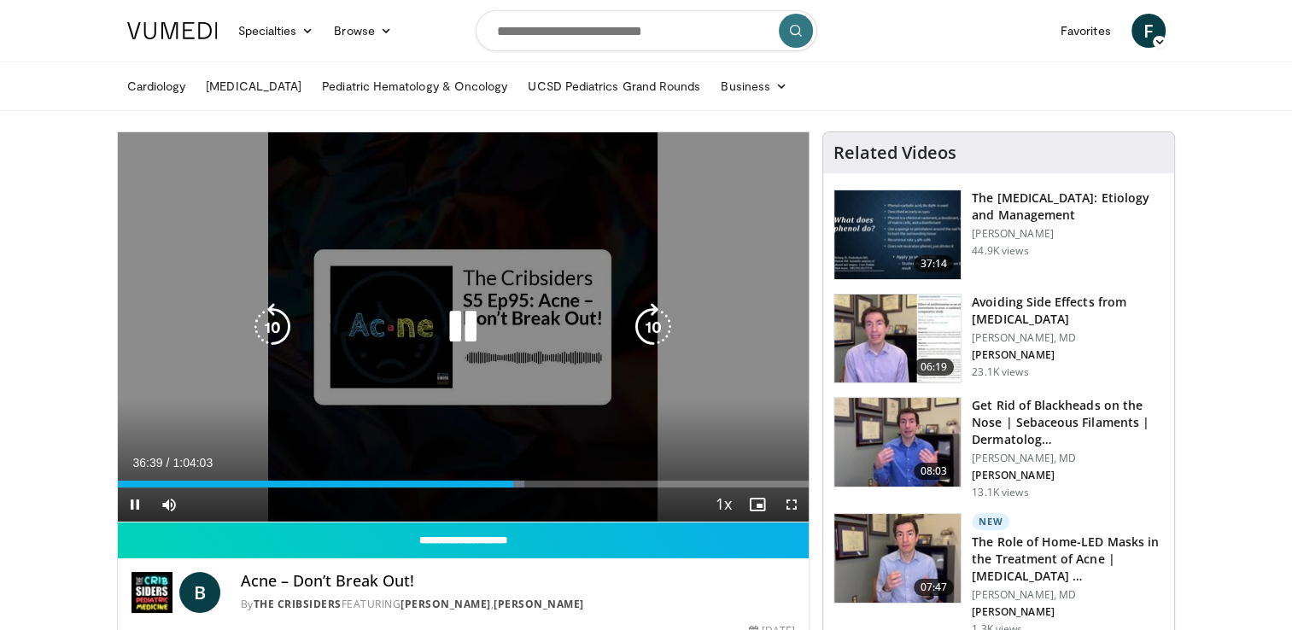
click at [288, 330] on icon "Video Player" at bounding box center [272, 327] width 48 height 48
click at [271, 328] on icon "Video Player" at bounding box center [272, 327] width 48 height 48
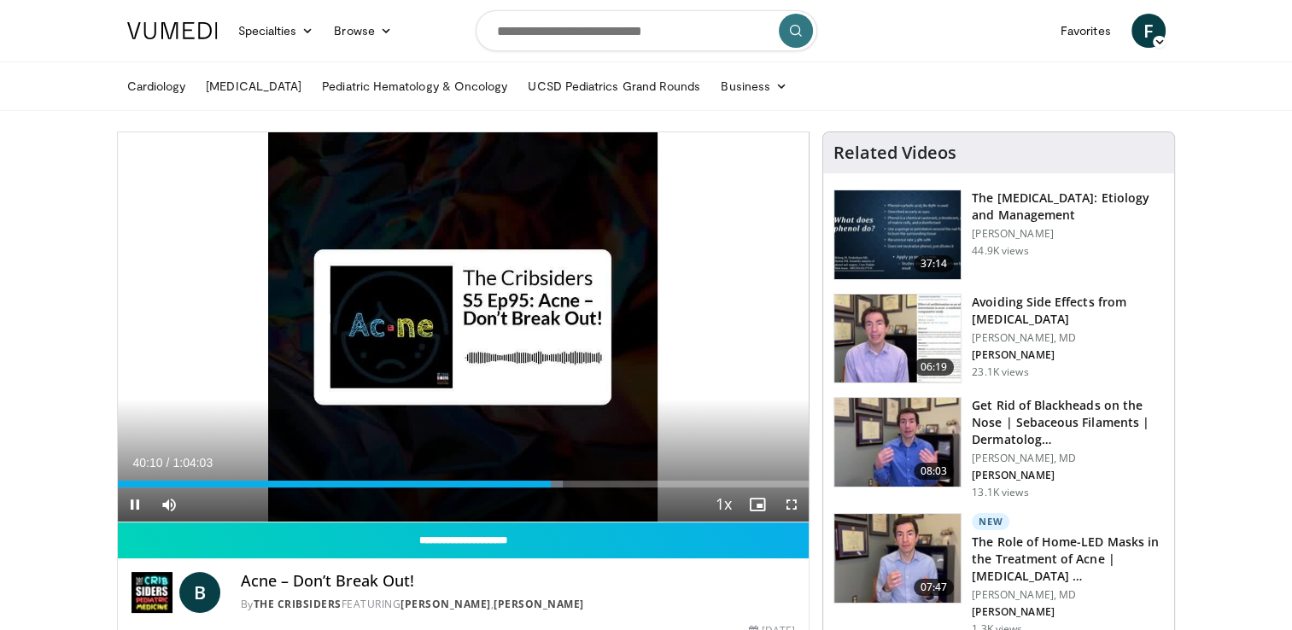
click at [454, 316] on div "10 seconds Tap to unmute" at bounding box center [464, 326] width 692 height 389
